Goal: Complete application form

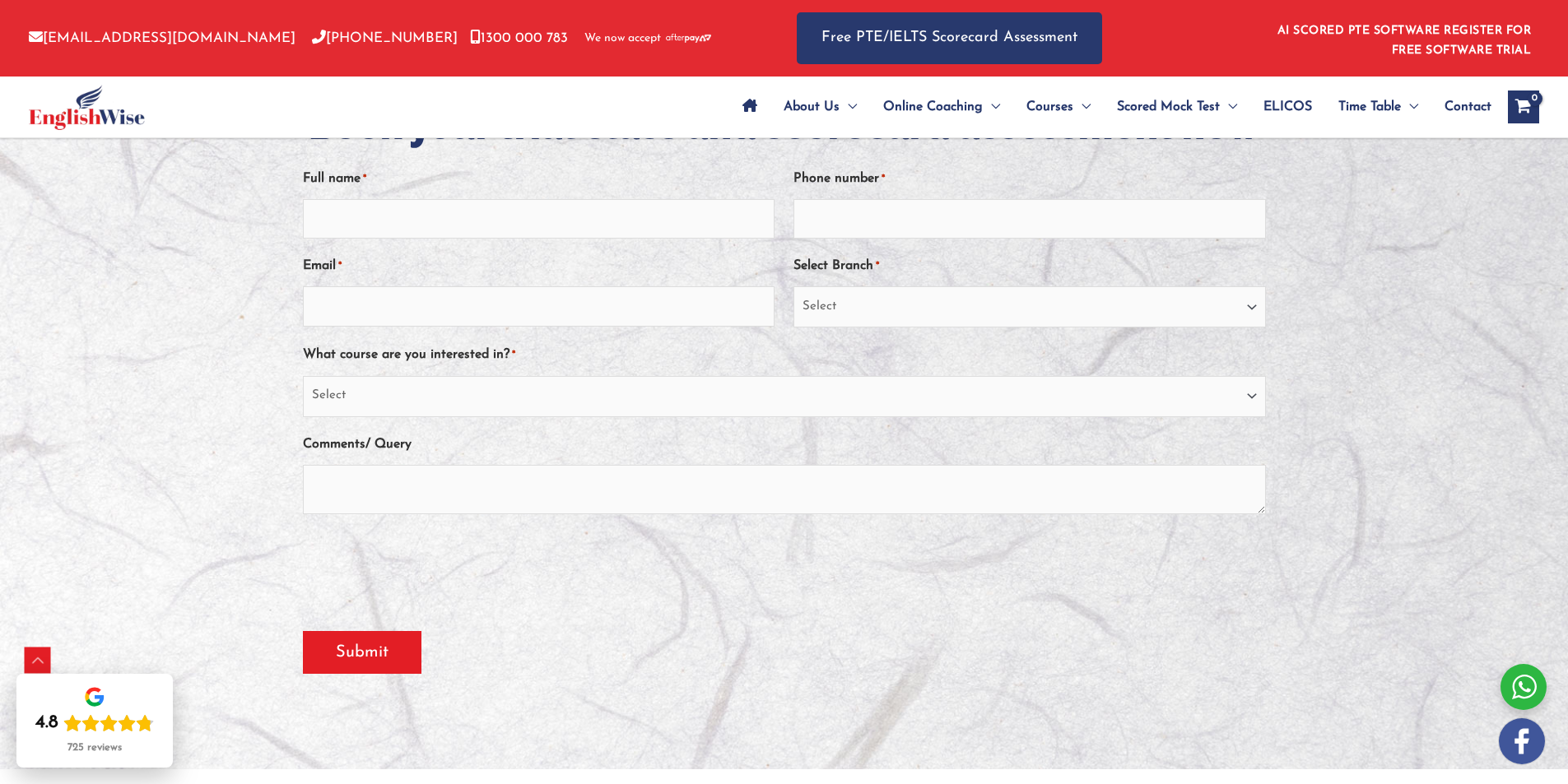
scroll to position [329, 0]
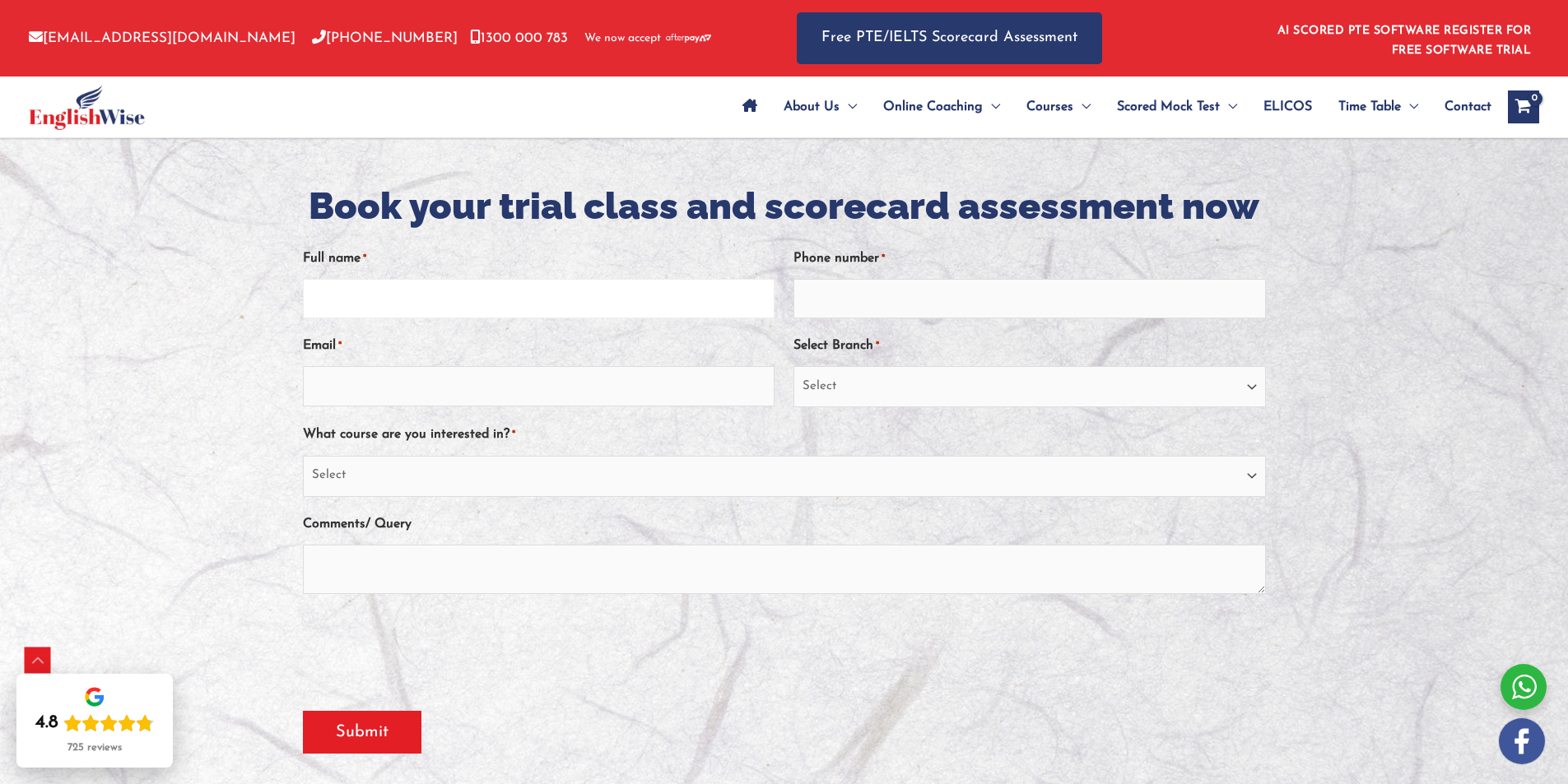
click at [514, 295] on input "Full name *" at bounding box center [539, 299] width 472 height 40
type input "[PERSON_NAME]"
click at [969, 304] on input "Phone number *" at bounding box center [1029, 299] width 472 height 40
type input "0435959971"
click at [535, 387] on input "Email *" at bounding box center [539, 386] width 472 height 40
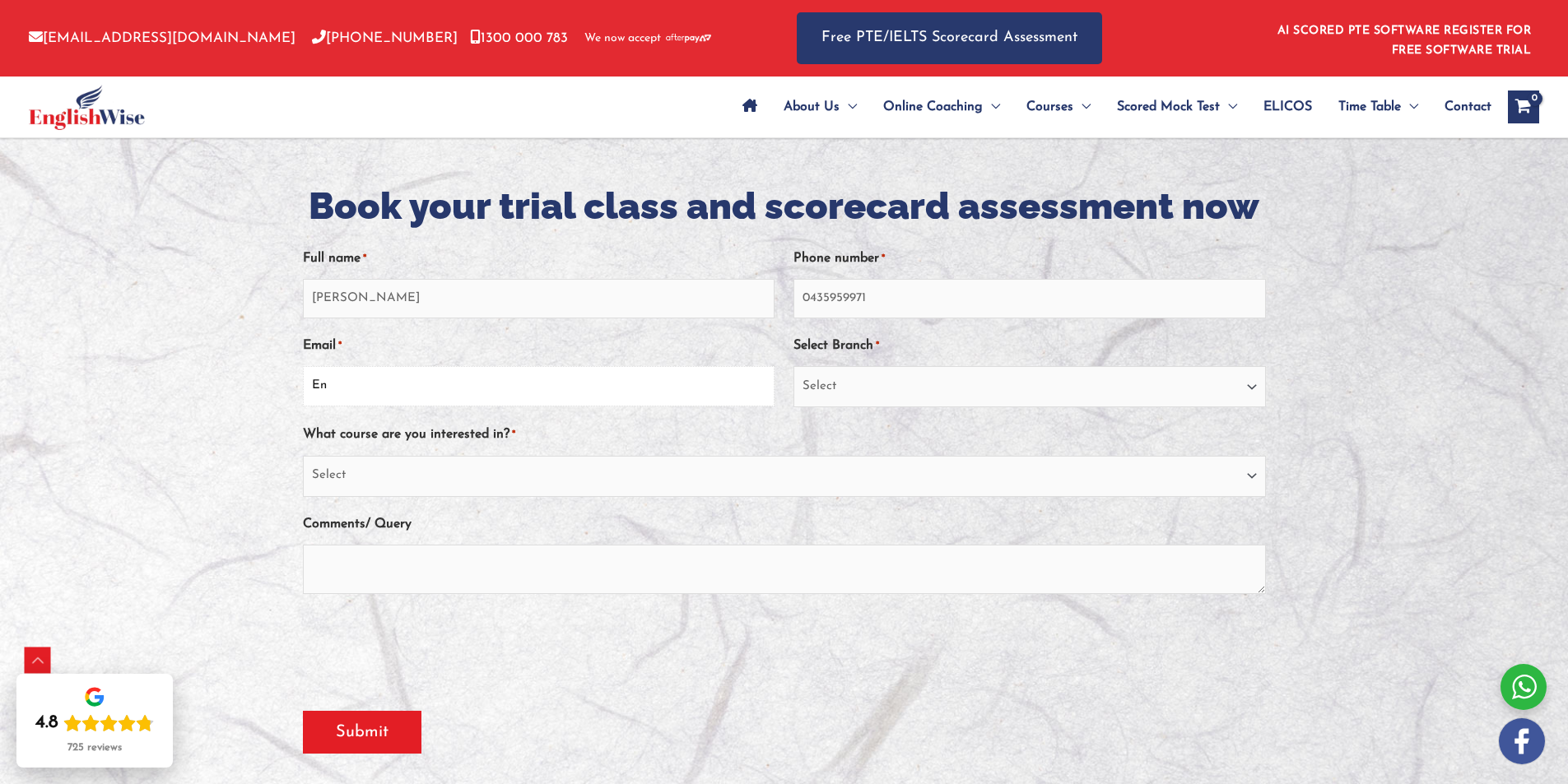
type input "E"
type input "[EMAIL_ADDRESS][DOMAIN_NAME]"
click at [889, 387] on select "Select [GEOGRAPHIC_DATA] [GEOGRAPHIC_DATA] [GEOGRAPHIC_DATA] EnglishWise Global…" at bounding box center [1029, 386] width 472 height 41
select select "[GEOGRAPHIC_DATA]/[GEOGRAPHIC_DATA]"
click at [794, 366] on select "Select [GEOGRAPHIC_DATA] [GEOGRAPHIC_DATA] [GEOGRAPHIC_DATA] EnglishWise Global…" at bounding box center [1029, 386] width 472 height 41
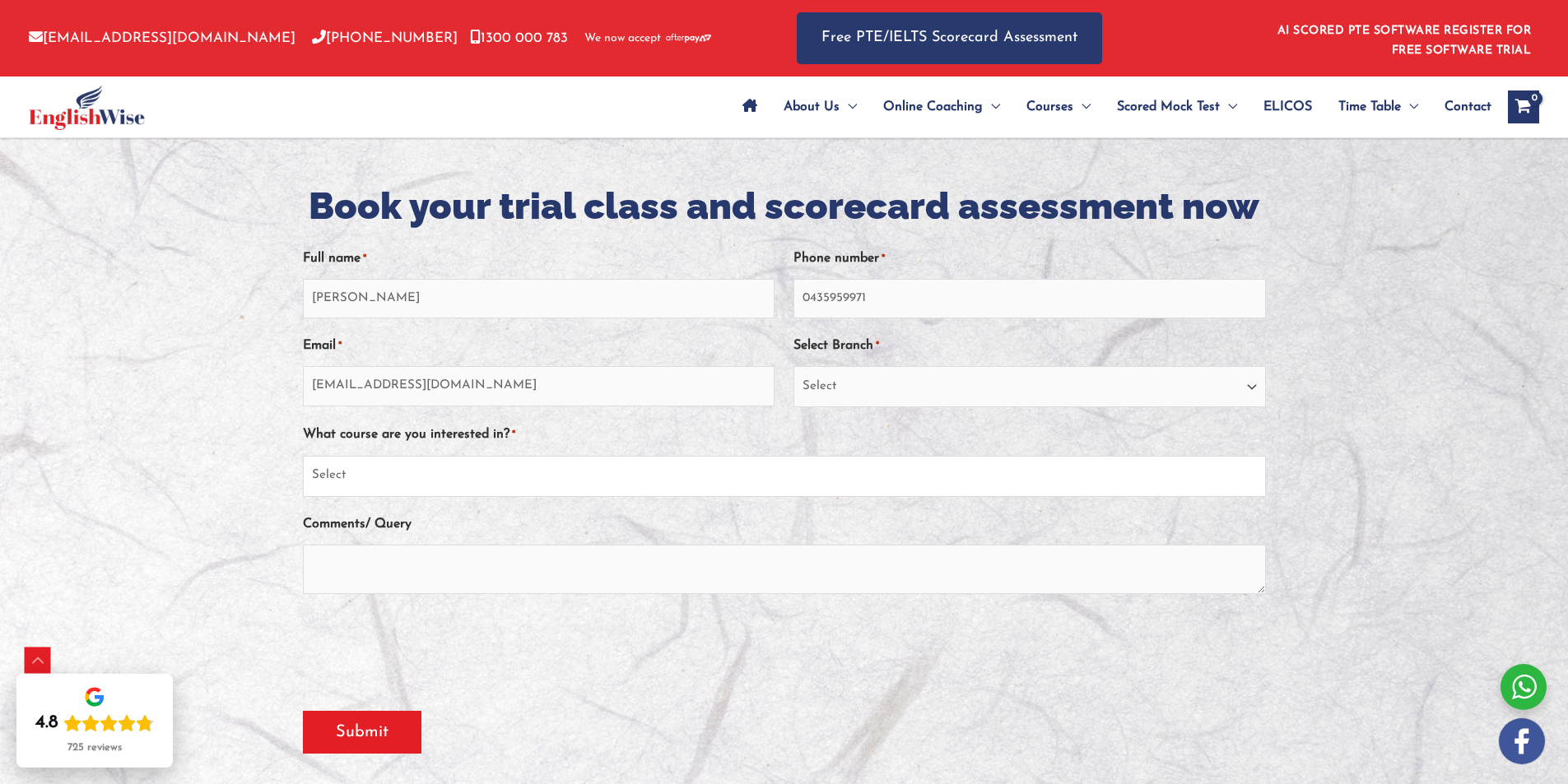
click at [647, 478] on select "Select PTE NAATI IELTS OET General English" at bounding box center [784, 476] width 963 height 41
select select "IELTS"
click at [303, 456] on select "Select PTE NAATI IELTS OET General English" at bounding box center [784, 476] width 963 height 41
click at [648, 481] on select "Select PTE NAATI IELTS OET General English" at bounding box center [784, 476] width 963 height 41
click at [303, 456] on select "Select PTE NAATI IELTS OET General English" at bounding box center [784, 476] width 963 height 41
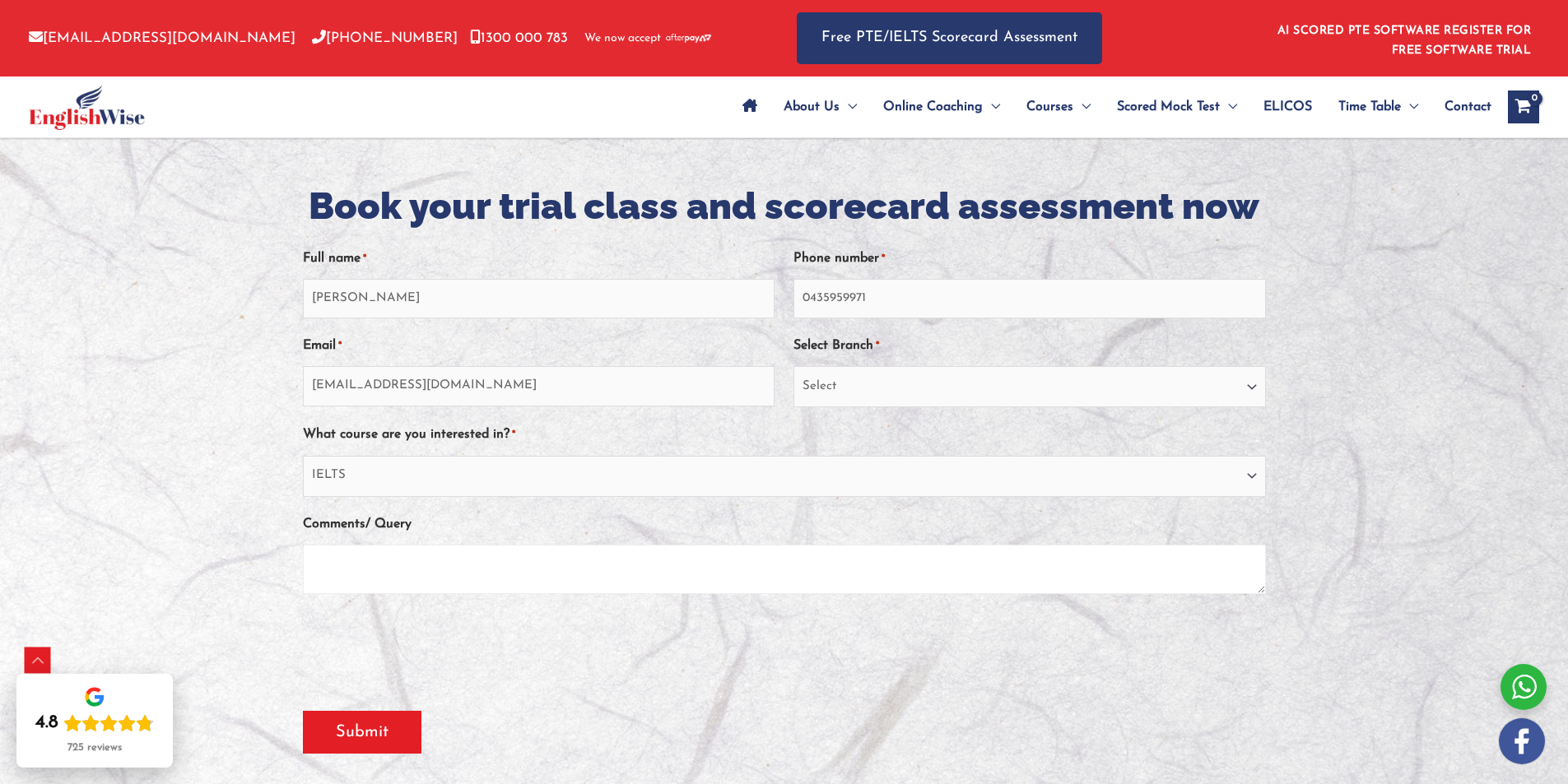
click at [549, 566] on textarea "Comments/ Query" at bounding box center [784, 569] width 963 height 49
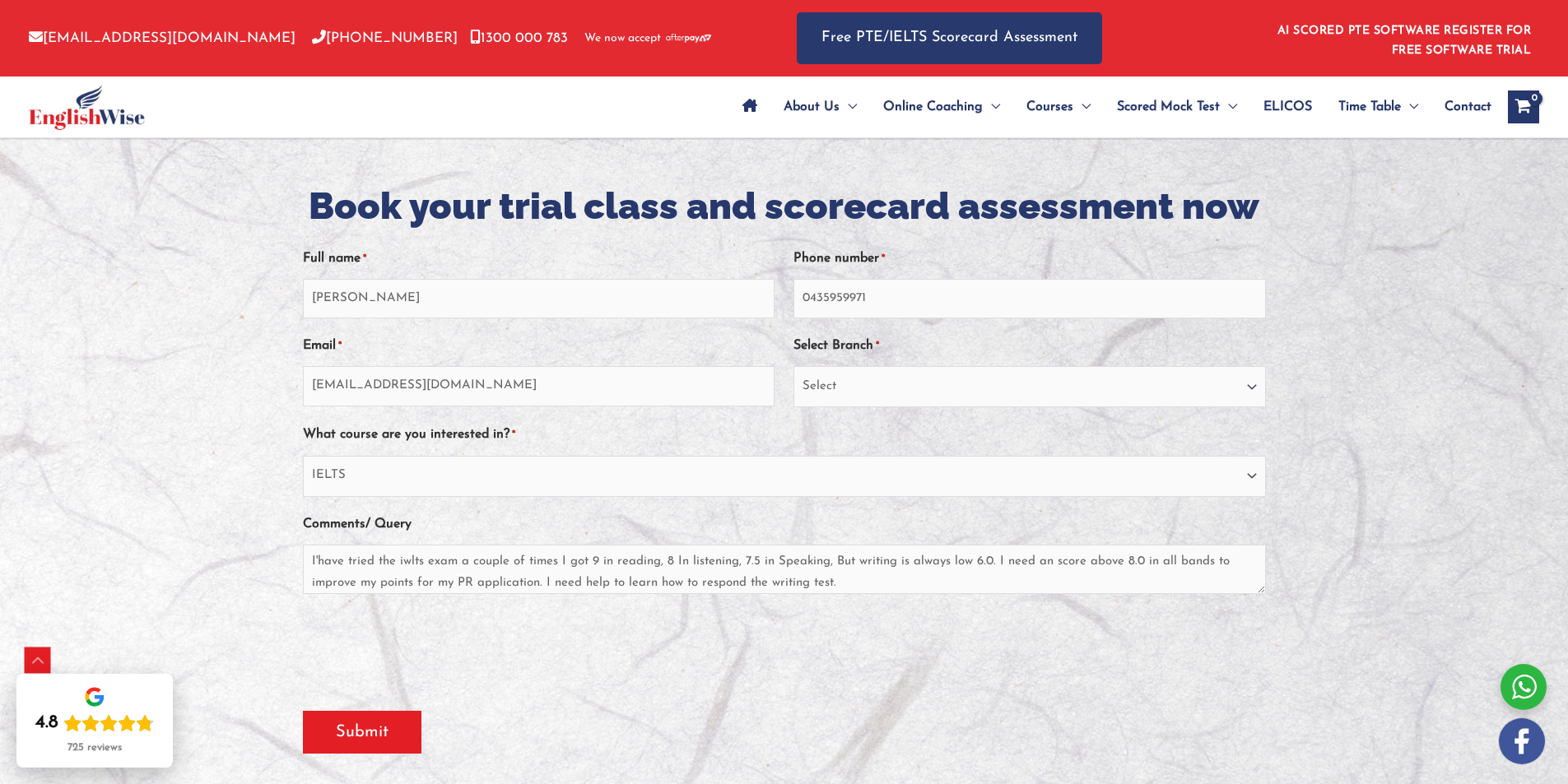
scroll to position [0, 0]
click at [407, 566] on textarea "I'have tried the iwlts exam a couple of times I got 9 in reading, 8 In listenin…" at bounding box center [784, 569] width 963 height 49
type textarea "I'have tried the IELTS exam a couple of times, I got 9 in reading, 8 in listeni…"
click at [362, 728] on input "Submit" at bounding box center [362, 731] width 119 height 43
